Goal: Task Accomplishment & Management: Manage account settings

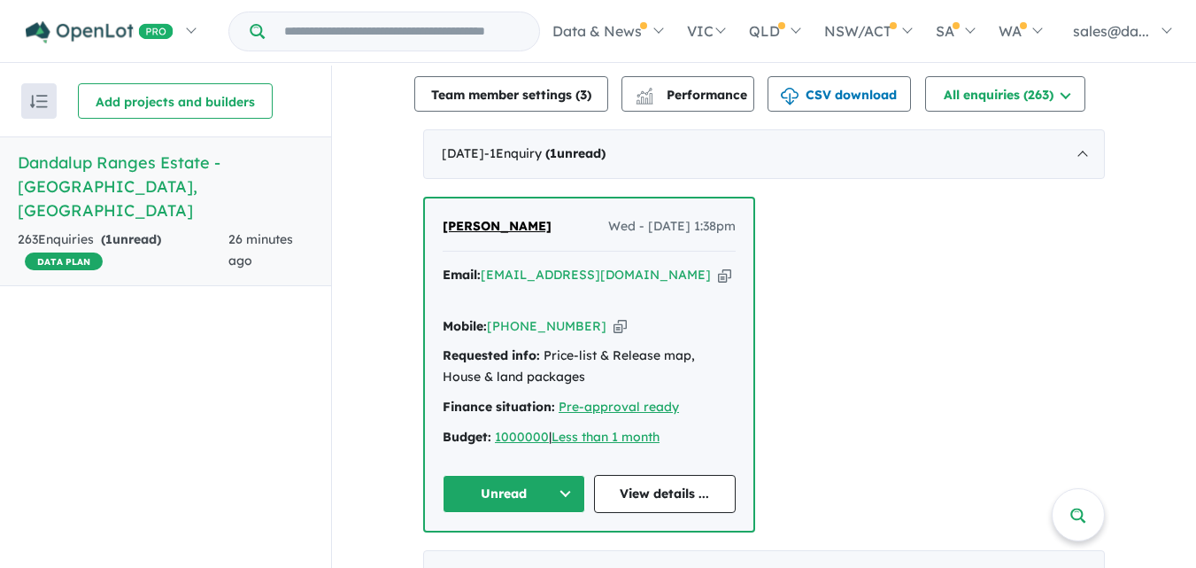
scroll to position [608, 0]
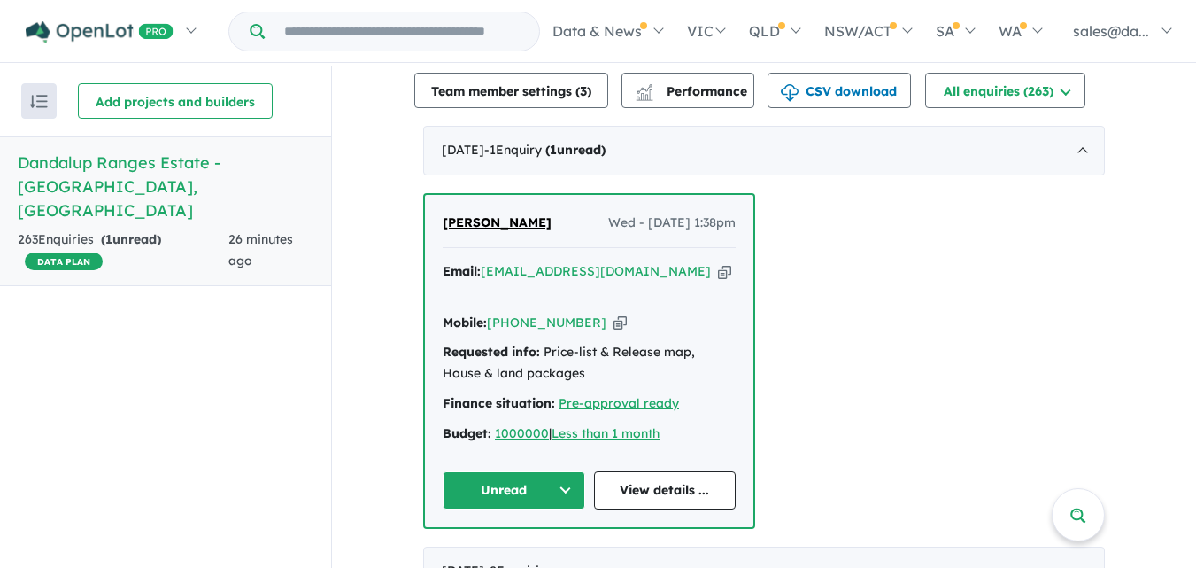
click at [559, 471] on button "Unread" at bounding box center [514, 490] width 143 height 38
click at [508, 553] on button "Assigned" at bounding box center [521, 573] width 154 height 41
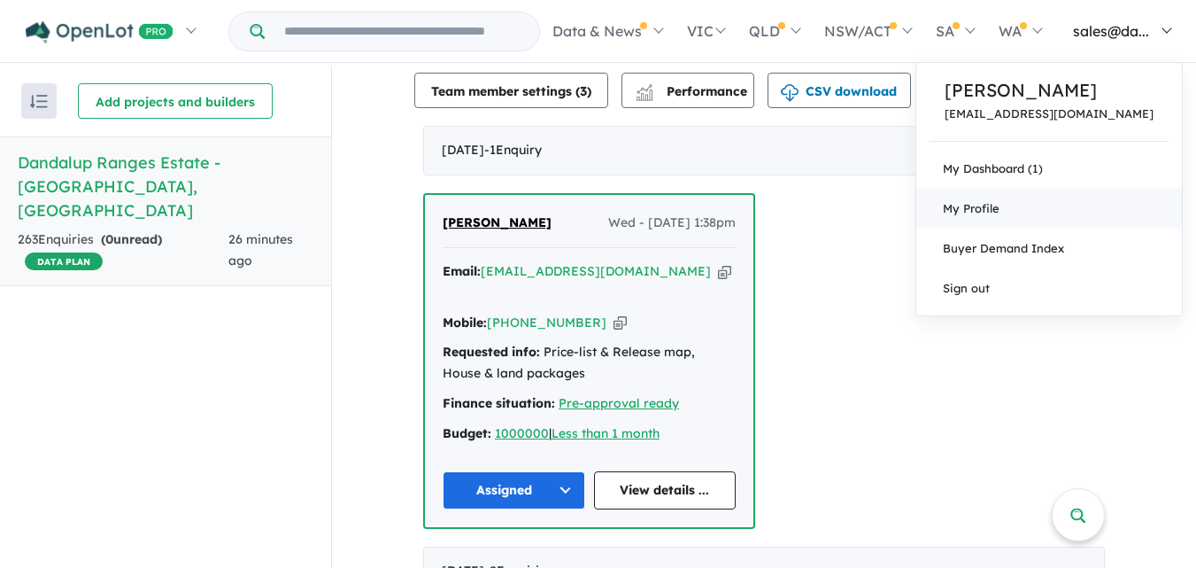
click at [1041, 199] on link "My Profile" at bounding box center [1049, 209] width 266 height 40
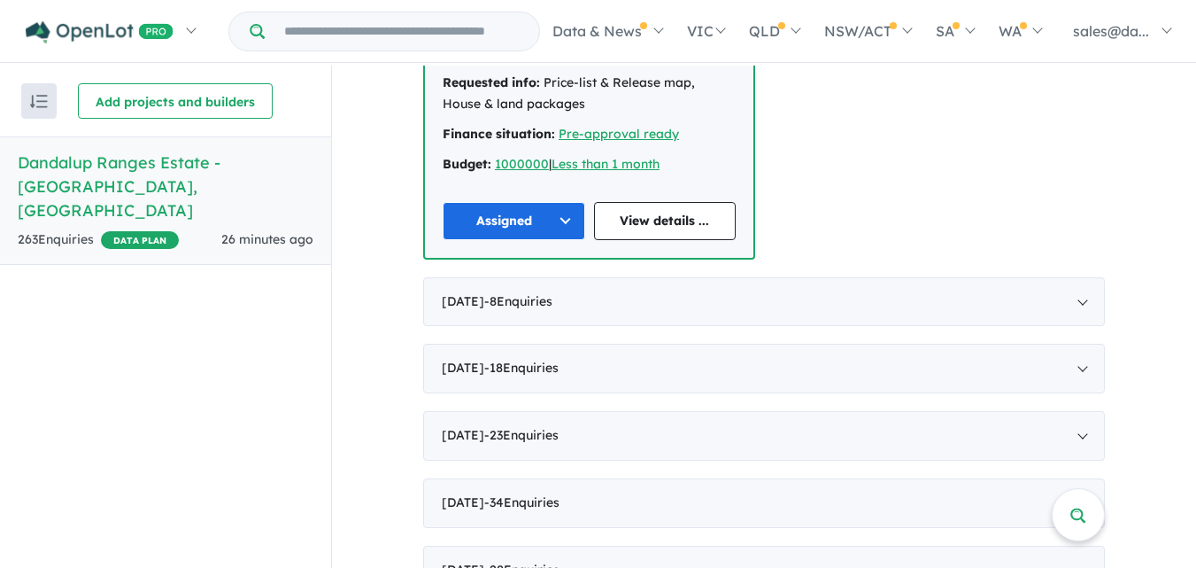
scroll to position [880, 0]
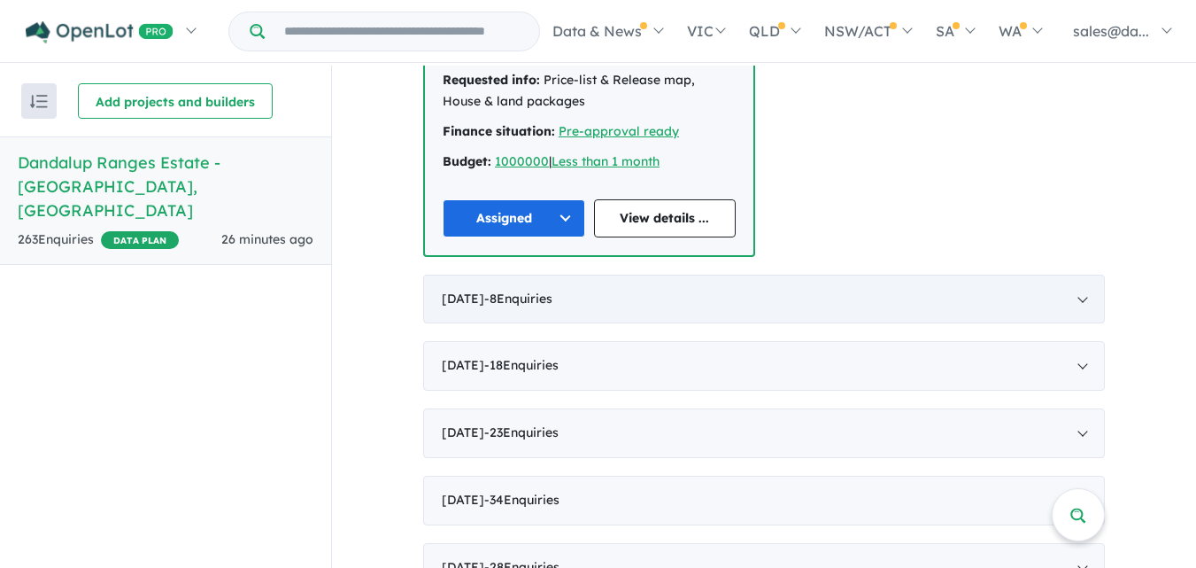
click at [1080, 275] on div "August 2025 - 8 Enquir ies ( 0 unread)" at bounding box center [764, 300] width 682 height 50
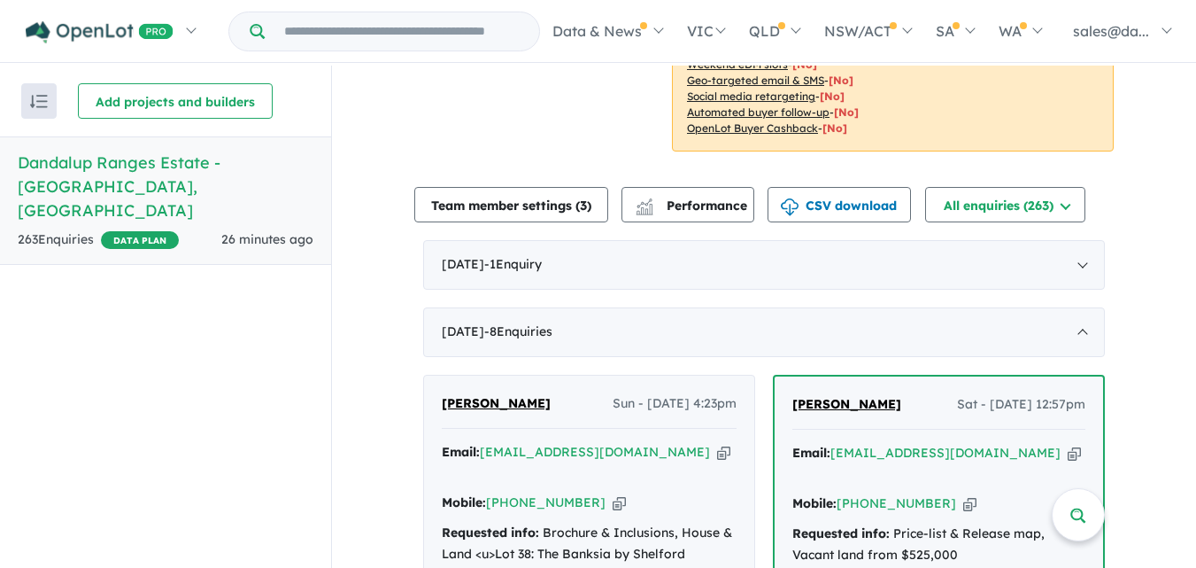
scroll to position [499, 0]
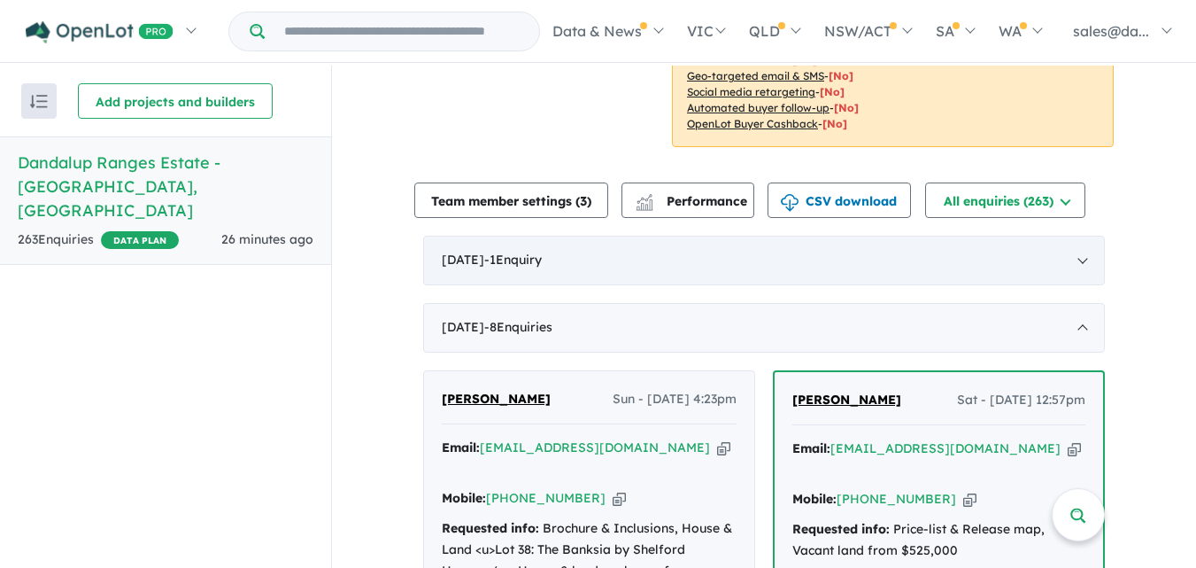
click at [1079, 236] on div "September 2025 - 1 Enquir y ( 0 unread)" at bounding box center [764, 261] width 682 height 50
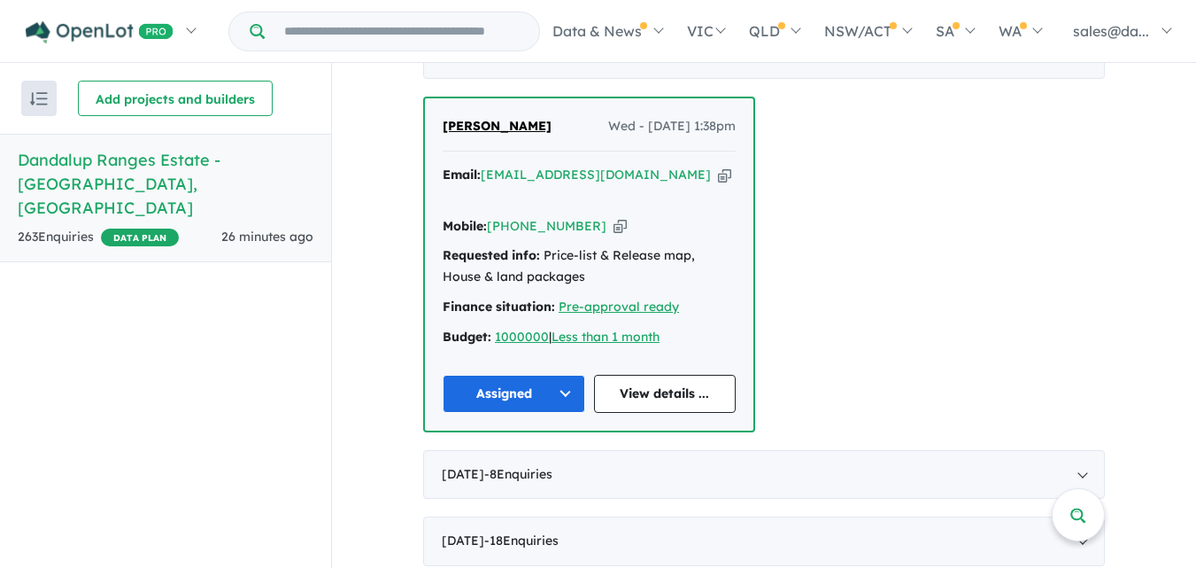
scroll to position [709, 0]
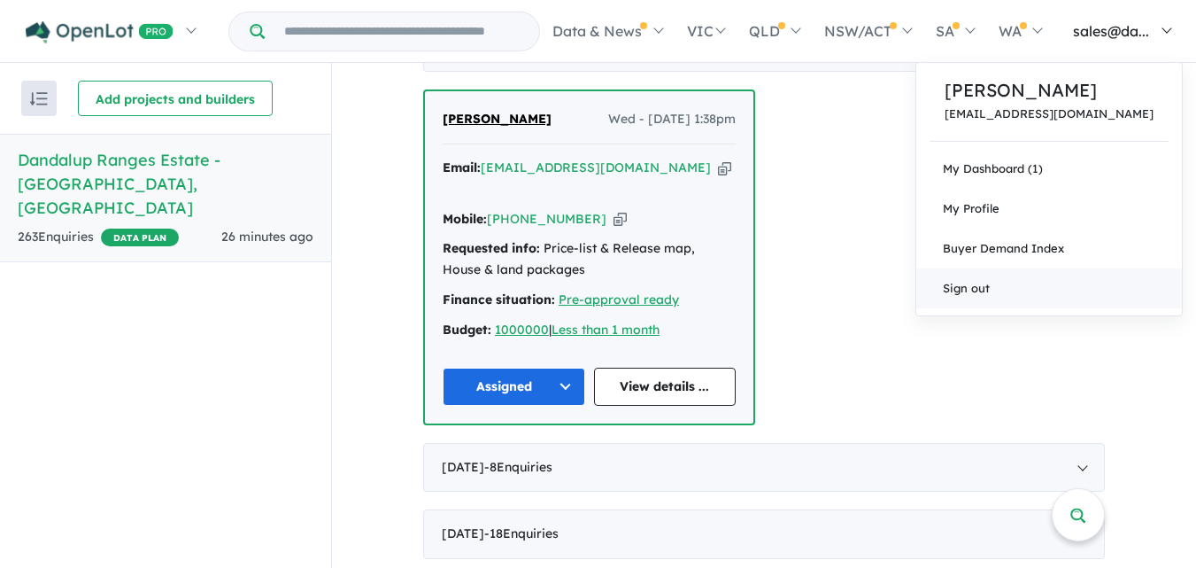
click at [1015, 275] on link "Sign out" at bounding box center [1049, 288] width 266 height 40
